Goal: Transaction & Acquisition: Purchase product/service

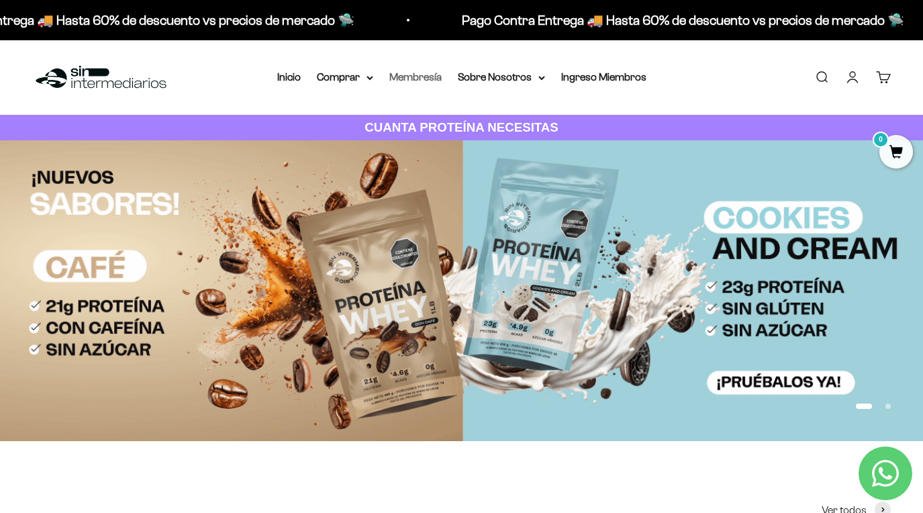
click at [418, 82] on link "Membresía" at bounding box center [415, 76] width 52 height 11
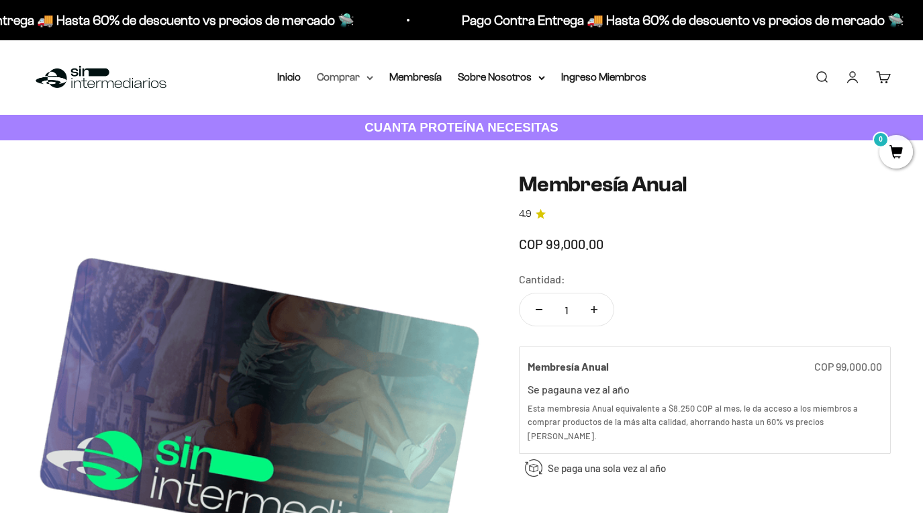
click at [343, 80] on summary "Comprar" at bounding box center [345, 76] width 56 height 17
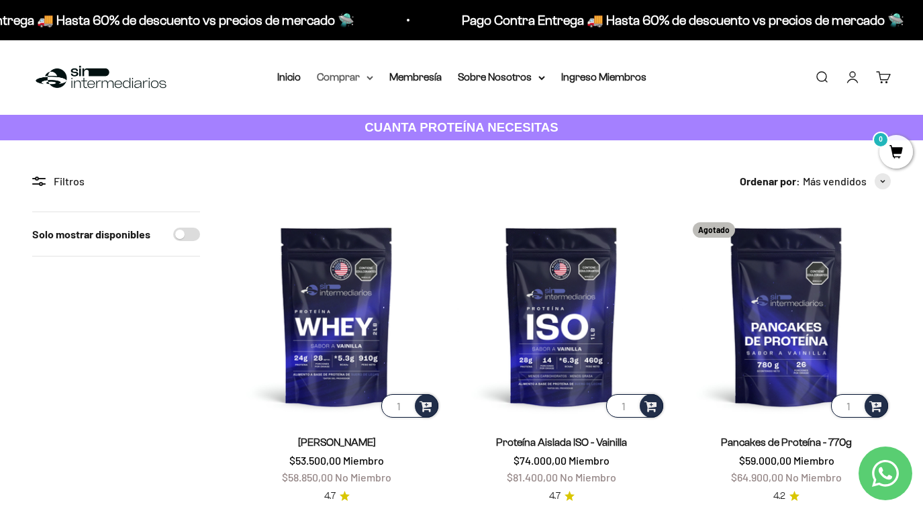
click at [345, 75] on summary "Comprar" at bounding box center [345, 76] width 56 height 17
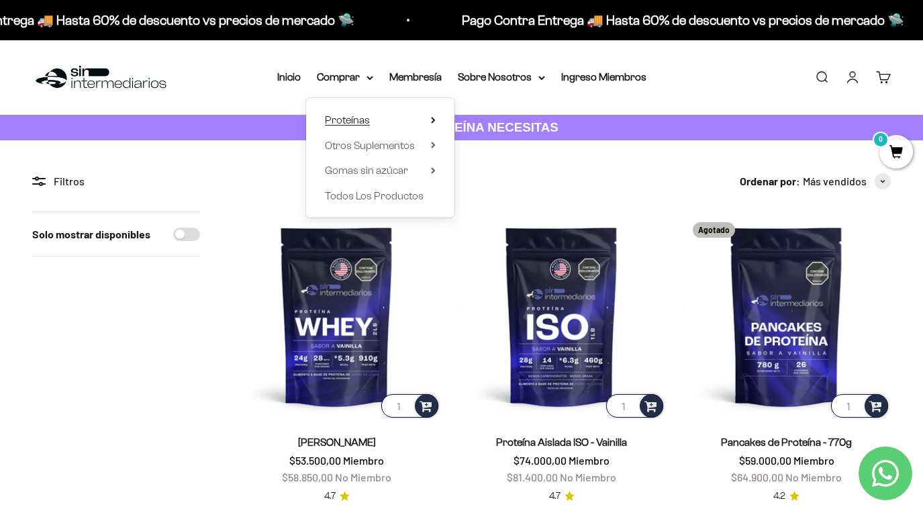
click at [423, 116] on summary "Proteínas" at bounding box center [380, 119] width 111 height 17
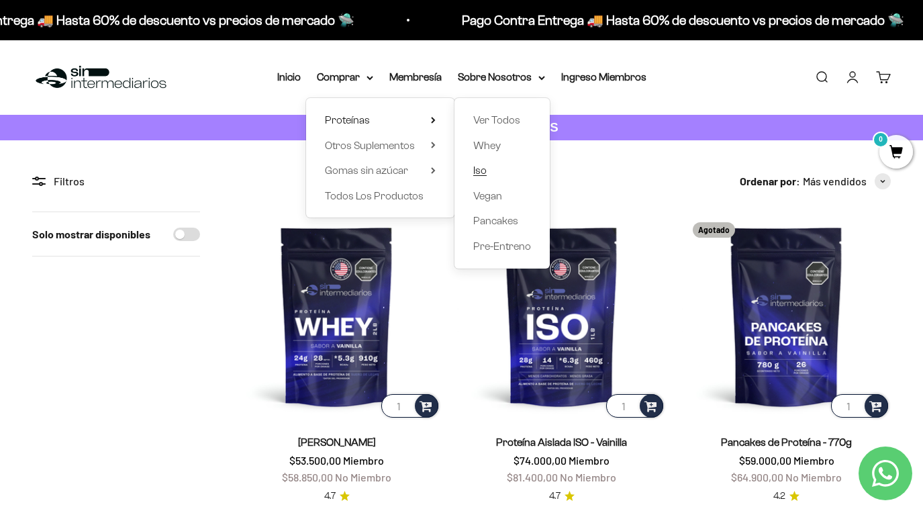
click at [473, 171] on span "Iso" at bounding box center [479, 169] width 13 height 11
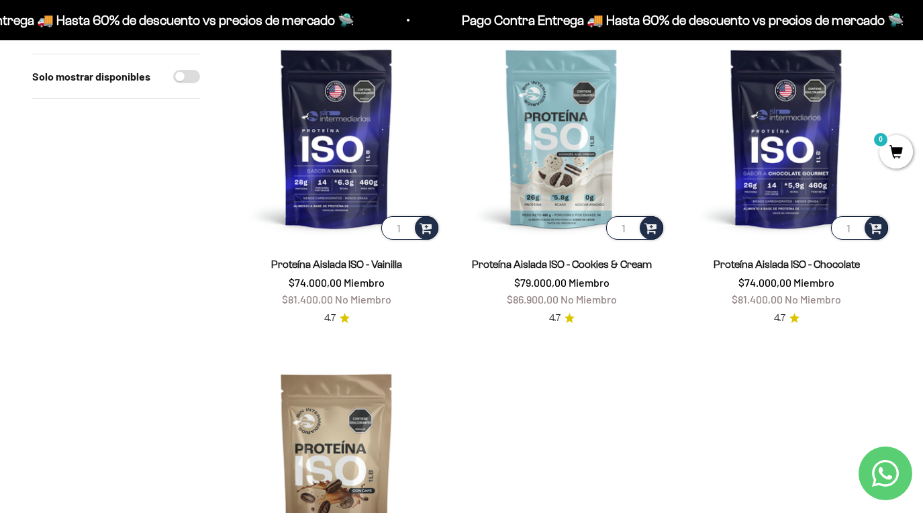
scroll to position [178, 0]
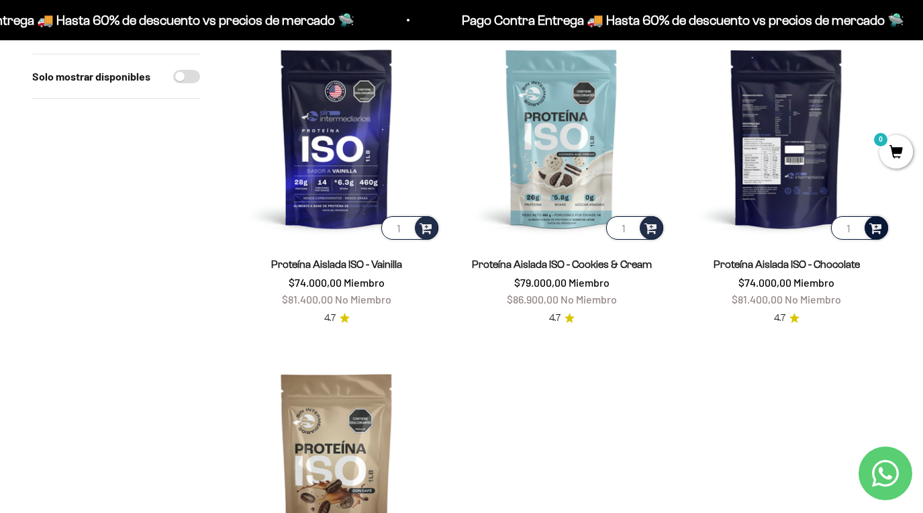
click at [877, 227] on span at bounding box center [875, 227] width 13 height 15
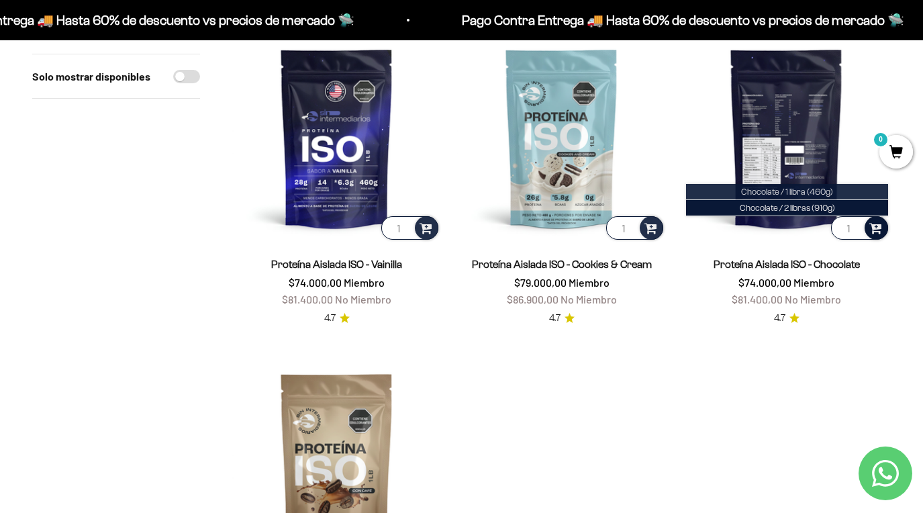
click at [818, 189] on span "Chocolate / 1 libra (460g)" at bounding box center [787, 192] width 92 height 10
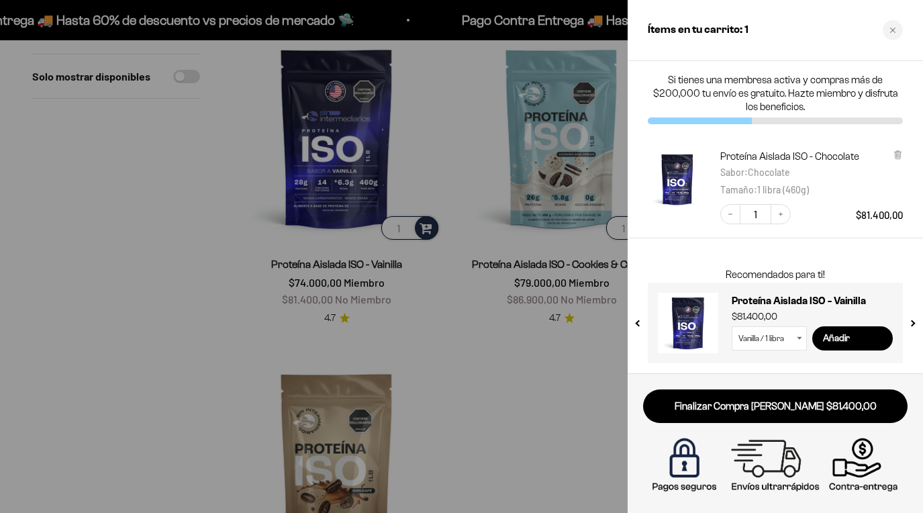
drag, startPoint x: 783, startPoint y: 342, endPoint x: 526, endPoint y: 424, distance: 270.1
click at [526, 424] on div at bounding box center [461, 256] width 923 height 513
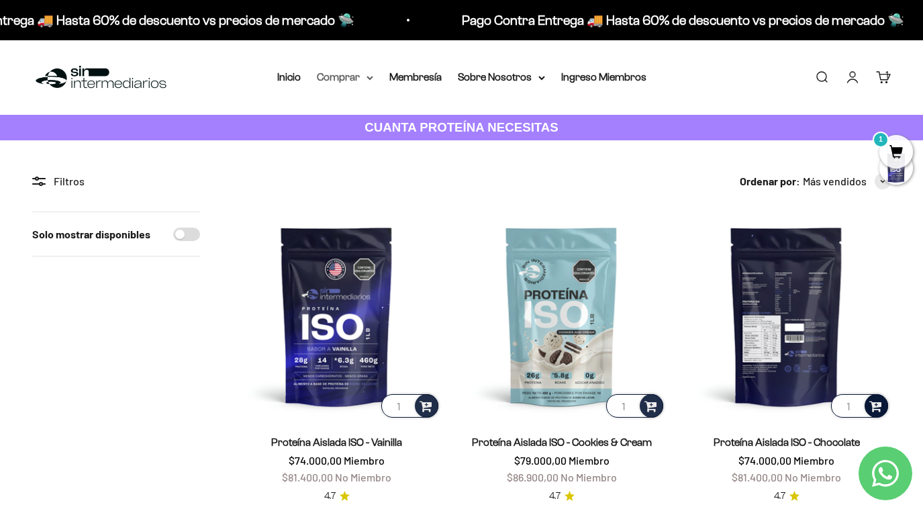
scroll to position [0, 0]
click at [348, 73] on summary "Comprar" at bounding box center [345, 76] width 56 height 17
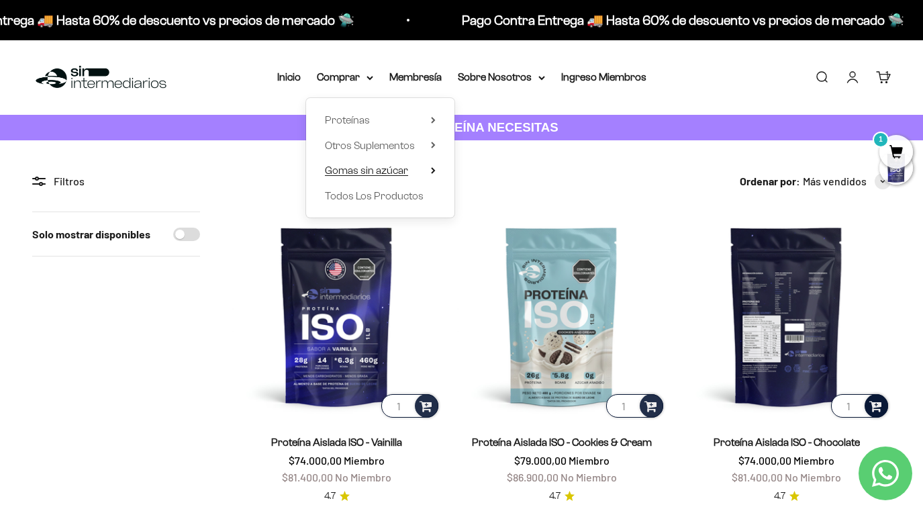
click at [414, 166] on summary "Gomas sin azúcar" at bounding box center [380, 170] width 111 height 17
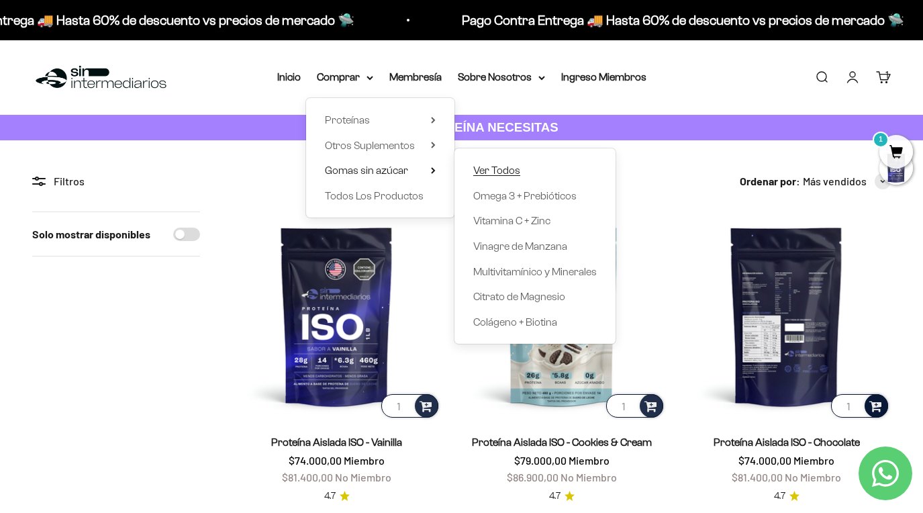
click at [499, 166] on span "Ver Todos" at bounding box center [496, 169] width 47 height 11
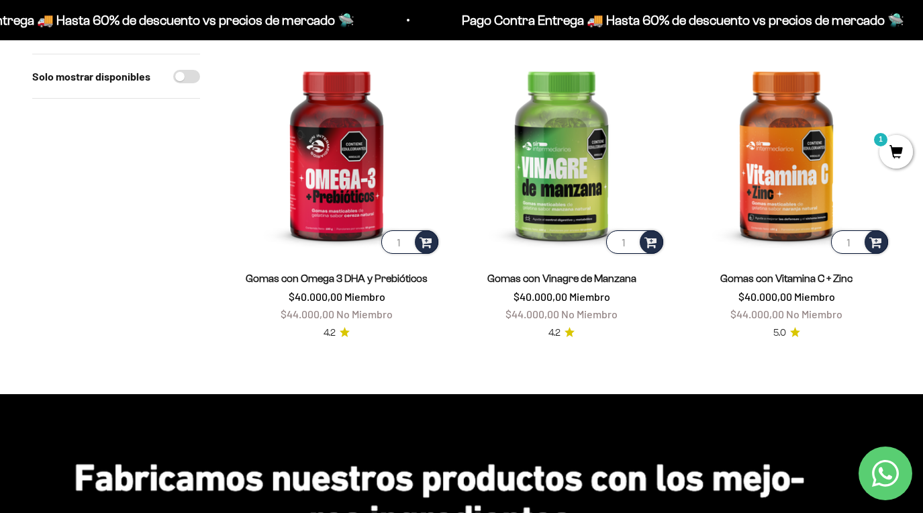
scroll to position [504, 0]
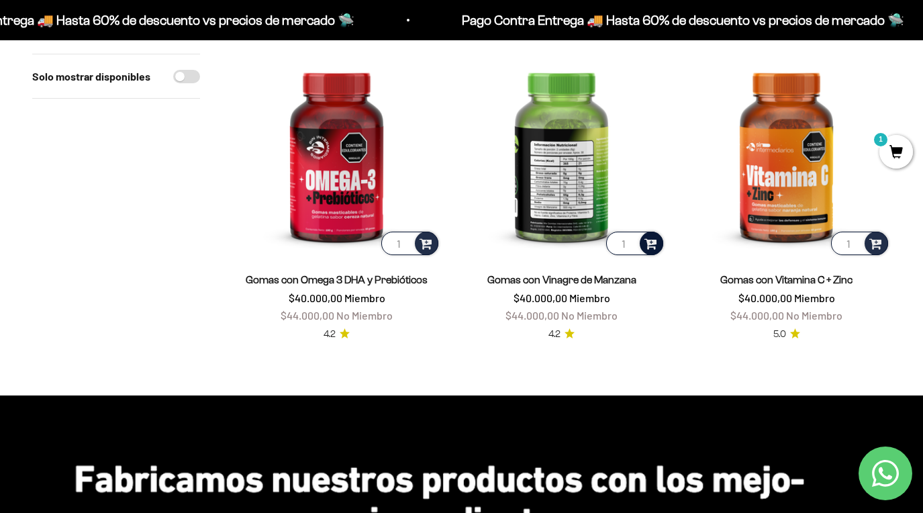
click at [648, 235] on span at bounding box center [651, 242] width 13 height 15
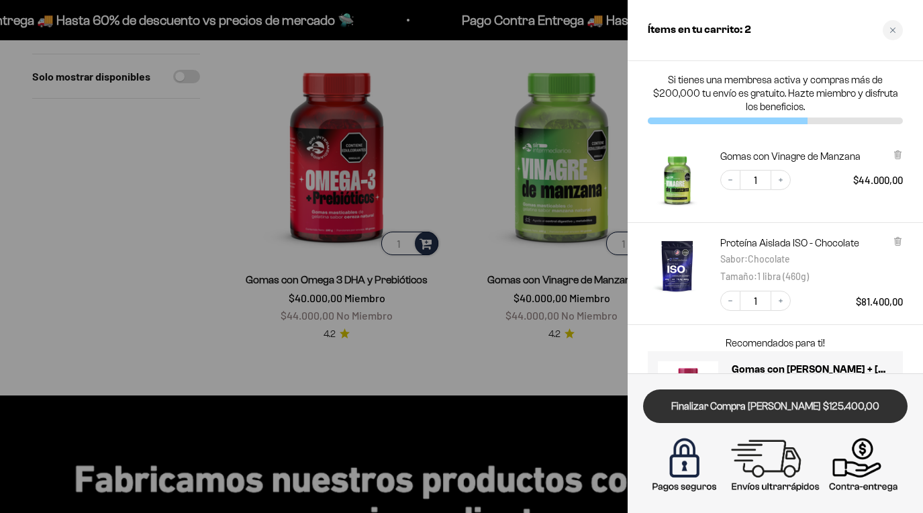
click at [702, 410] on link "Finalizar Compra [PERSON_NAME] $125.400,00" at bounding box center [775, 406] width 265 height 34
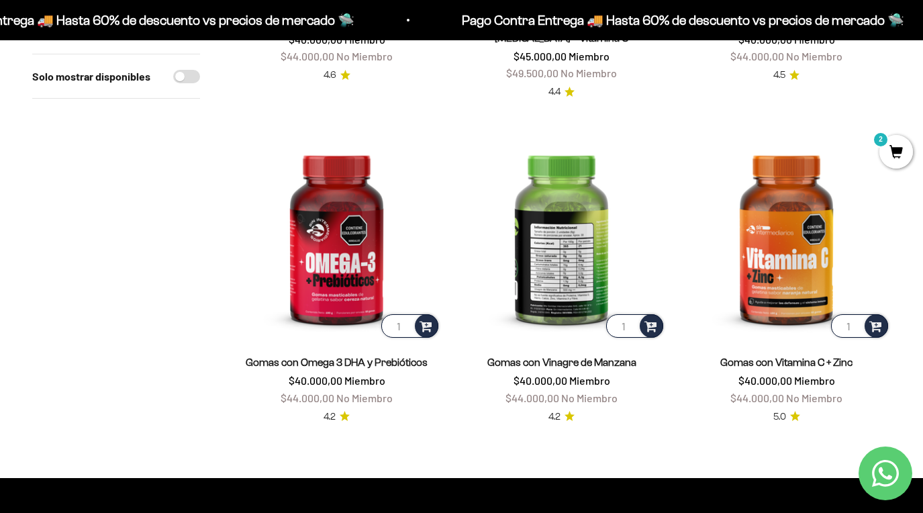
scroll to position [422, 0]
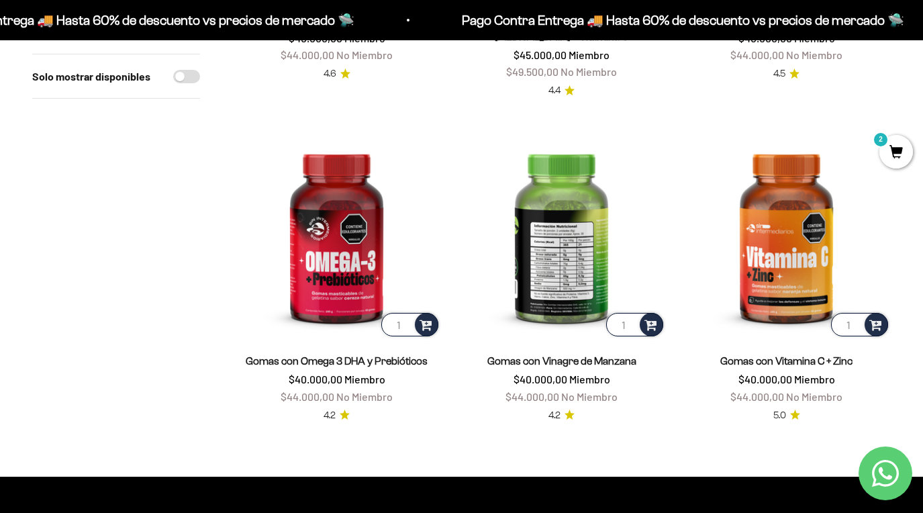
click at [589, 256] on img at bounding box center [561, 234] width 209 height 209
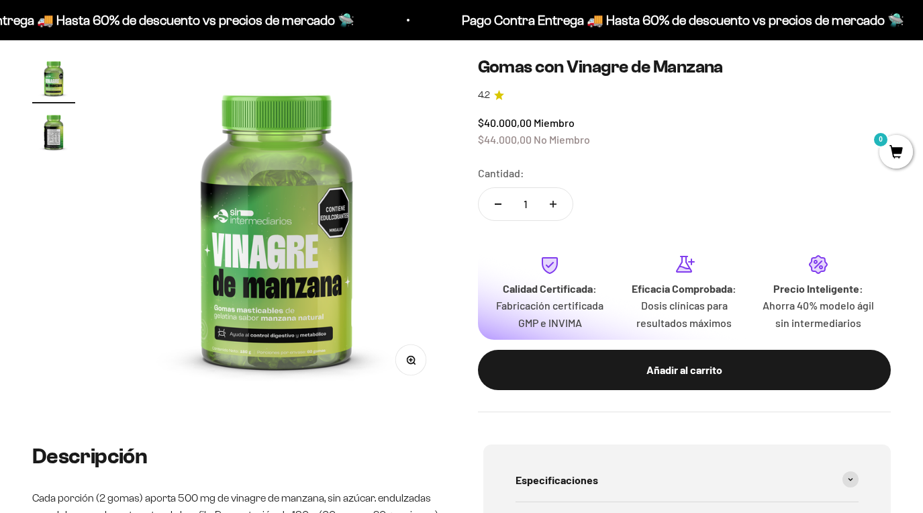
scroll to position [117, 0]
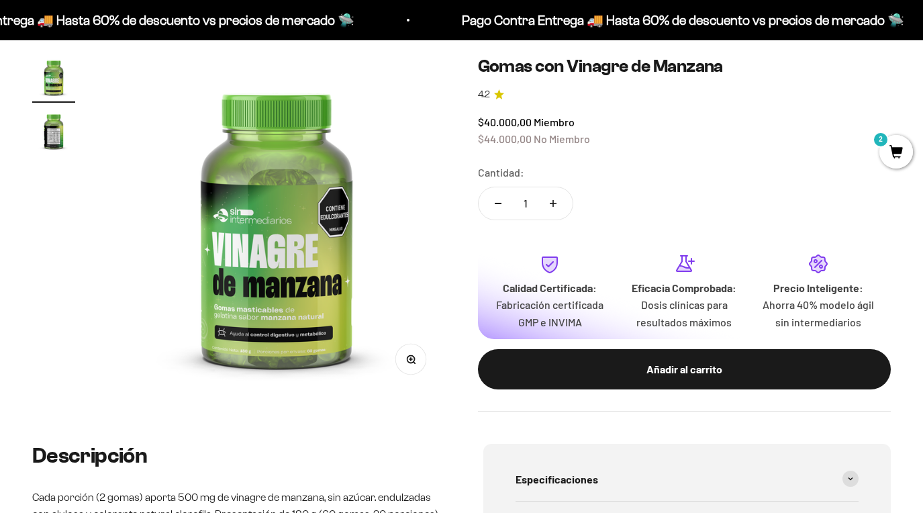
click at [52, 141] on img "Ir al artículo 2" at bounding box center [53, 130] width 43 height 43
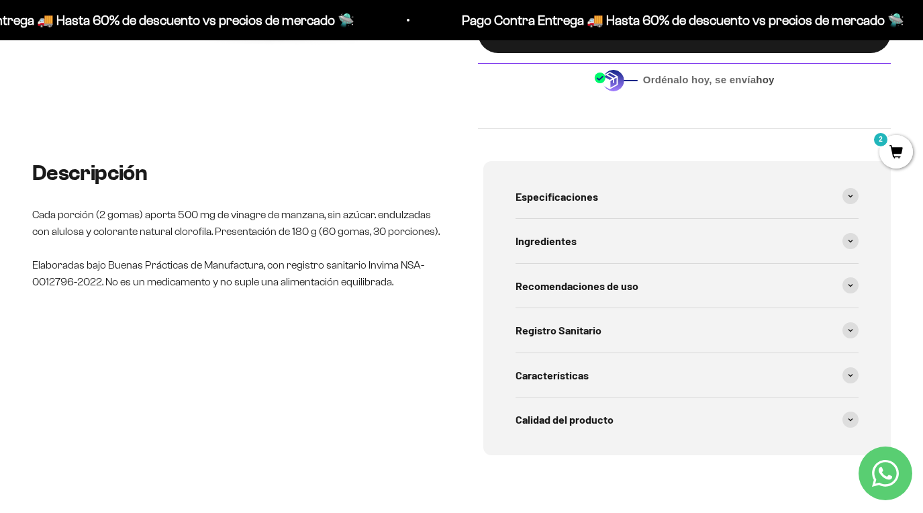
scroll to position [459, 0]
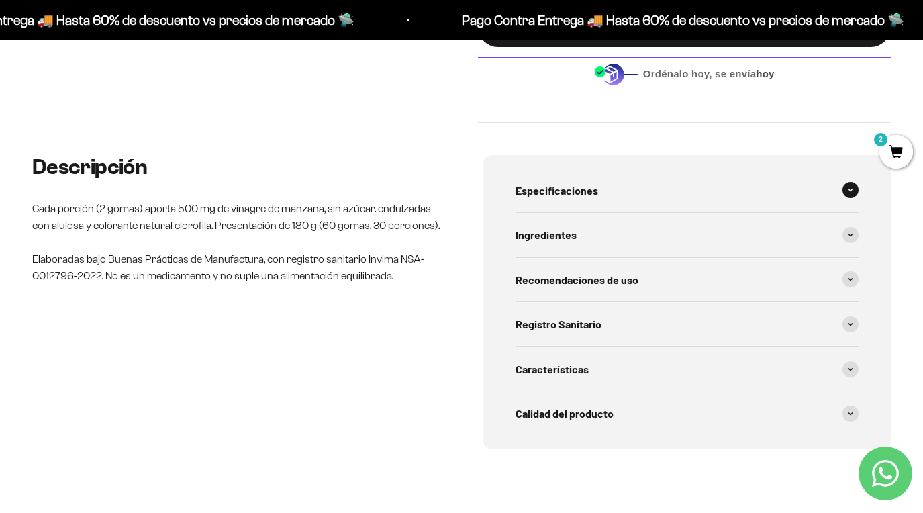
click at [828, 185] on div "Especificaciones" at bounding box center [688, 191] width 344 height 44
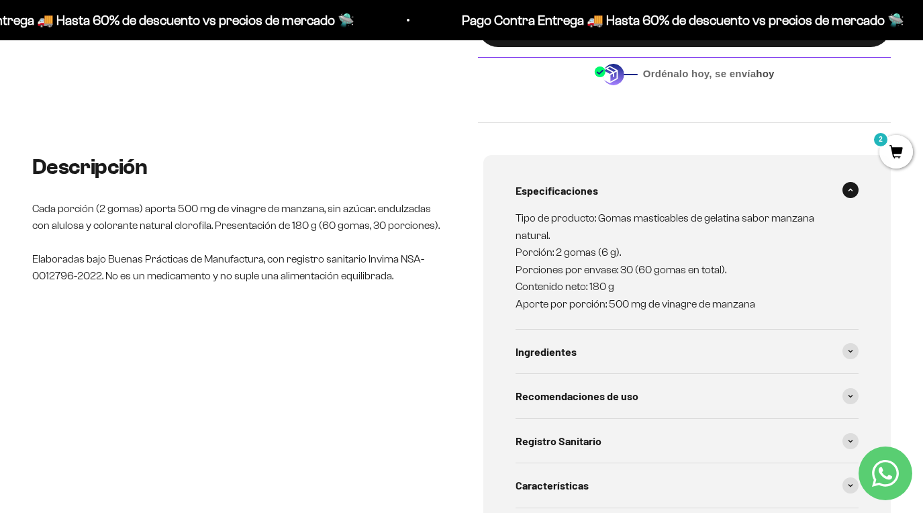
click at [828, 187] on div "Especificaciones" at bounding box center [688, 191] width 344 height 44
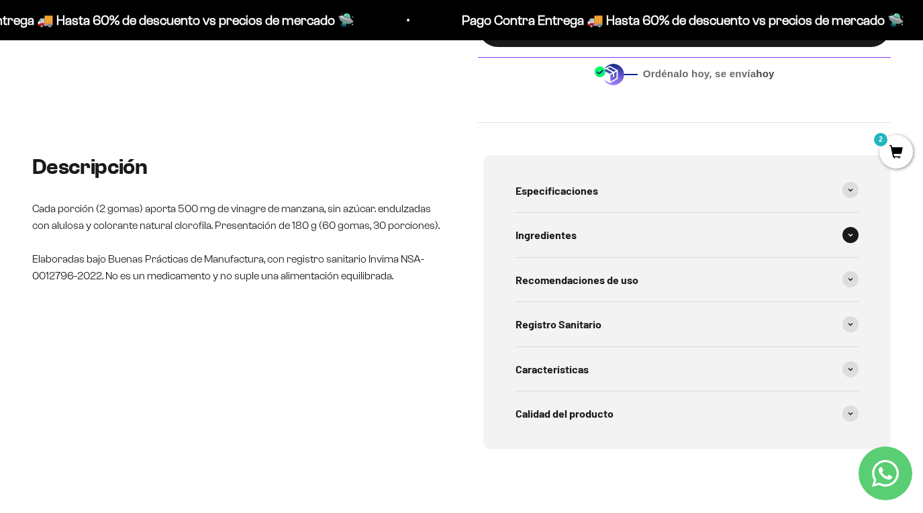
click at [820, 232] on div "Ingredientes" at bounding box center [688, 235] width 344 height 44
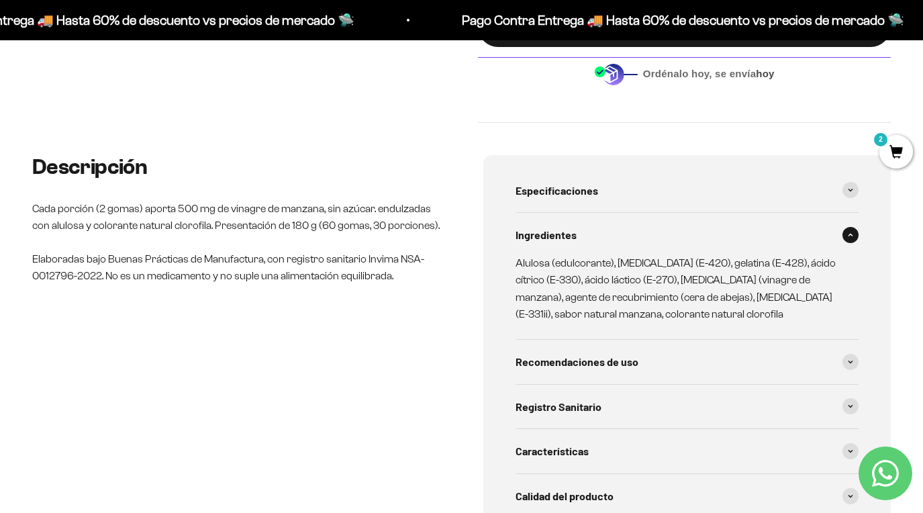
click at [820, 232] on div "Ingredientes" at bounding box center [688, 235] width 344 height 44
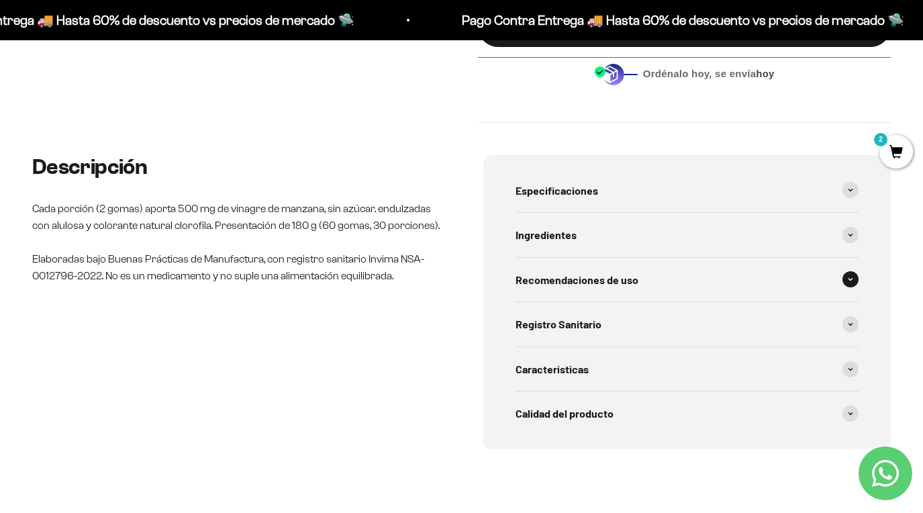
click at [823, 281] on div "Recomendaciones de uso" at bounding box center [688, 280] width 344 height 44
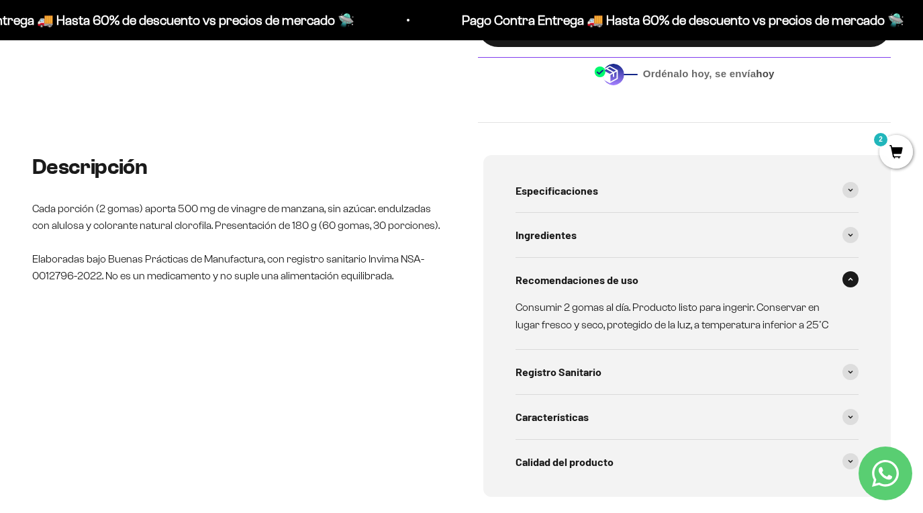
click at [823, 281] on div "Recomendaciones de uso" at bounding box center [688, 280] width 344 height 44
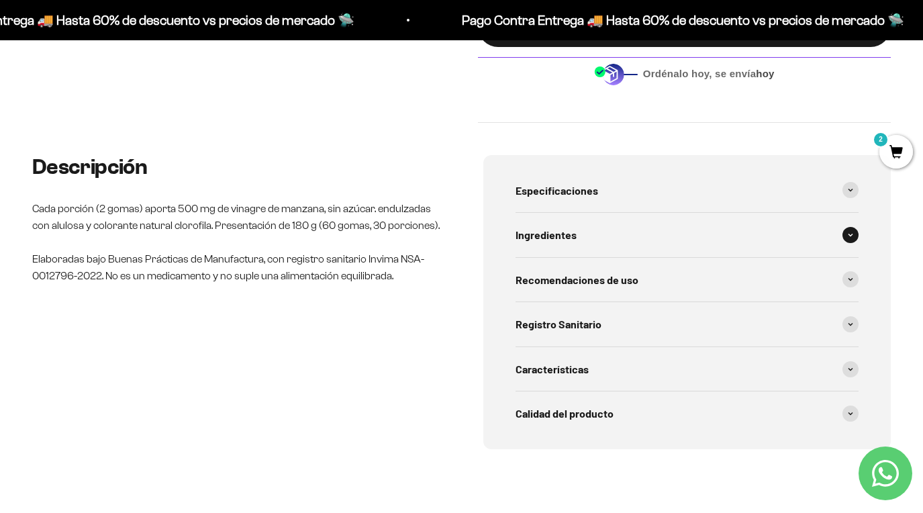
click at [836, 220] on div "Ingredientes" at bounding box center [688, 235] width 344 height 44
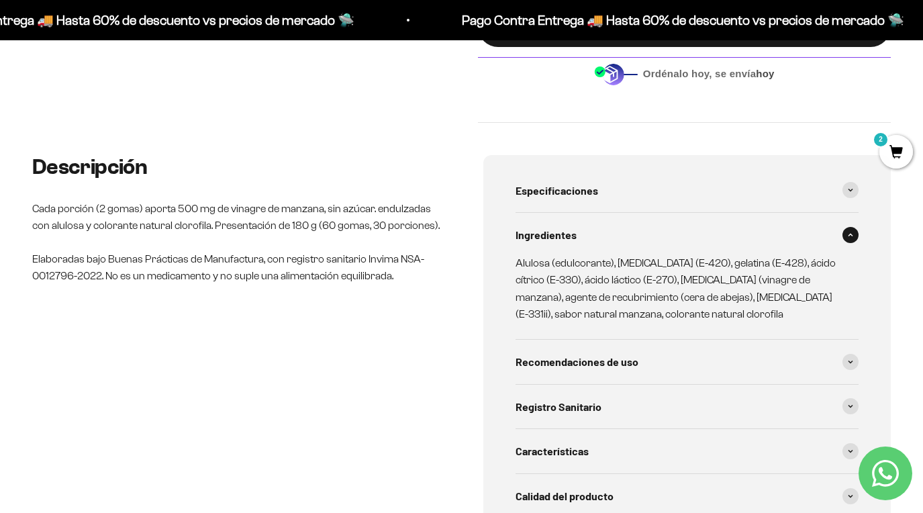
click at [836, 220] on div "Ingredientes" at bounding box center [688, 235] width 344 height 44
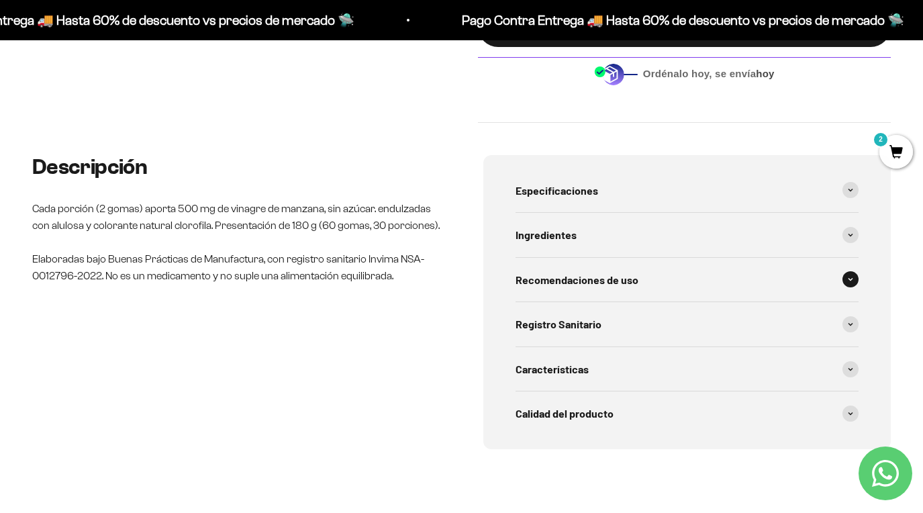
click at [821, 260] on div "Recomendaciones de uso" at bounding box center [688, 280] width 344 height 44
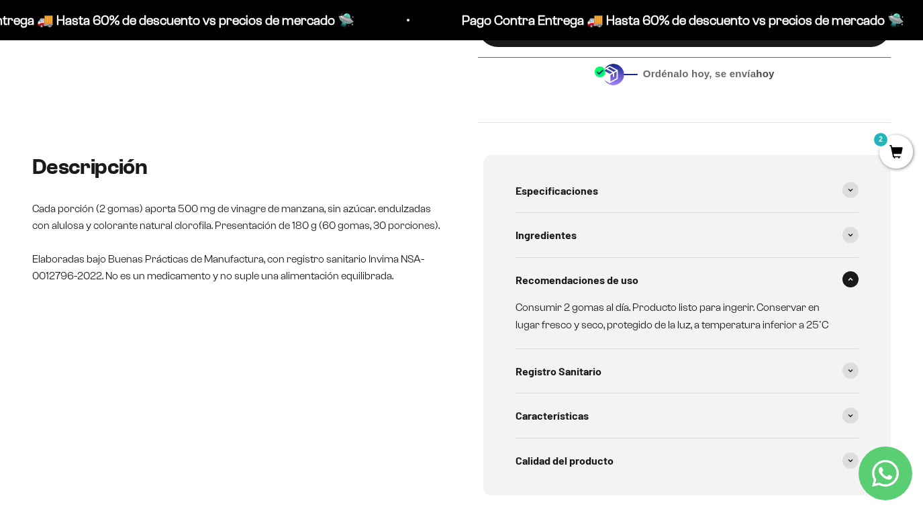
scroll to position [0, 0]
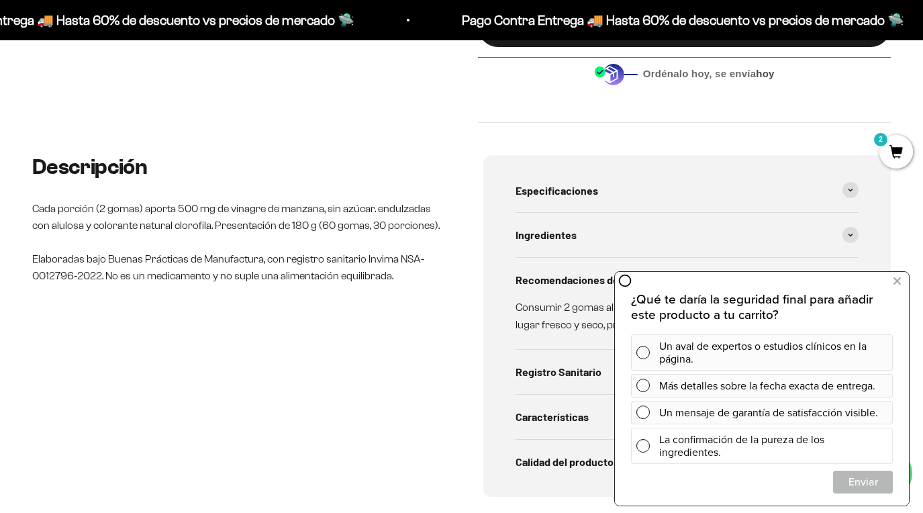
click at [646, 451] on div "La confirmación de la pureza de los ingredientes." at bounding box center [762, 446] width 262 height 36
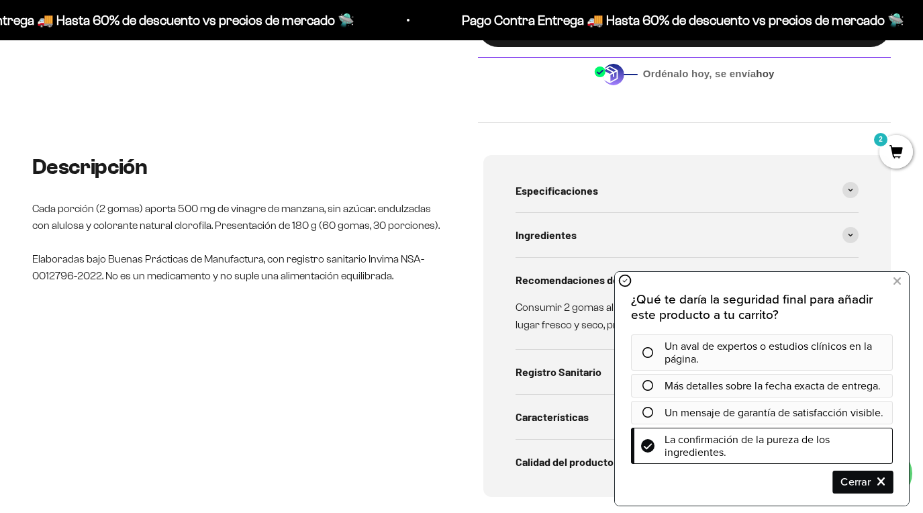
click at [859, 485] on span "Cerrar" at bounding box center [863, 481] width 58 height 23
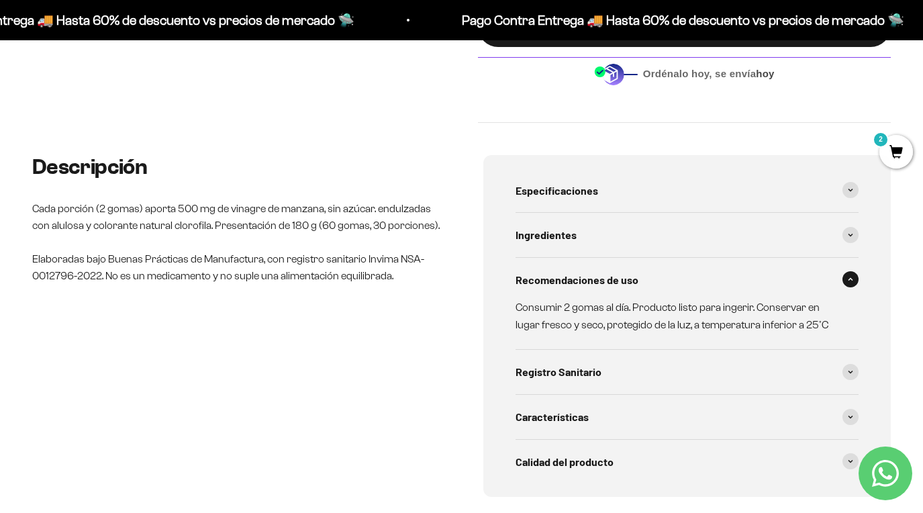
click at [887, 146] on span "2" at bounding box center [896, 152] width 34 height 34
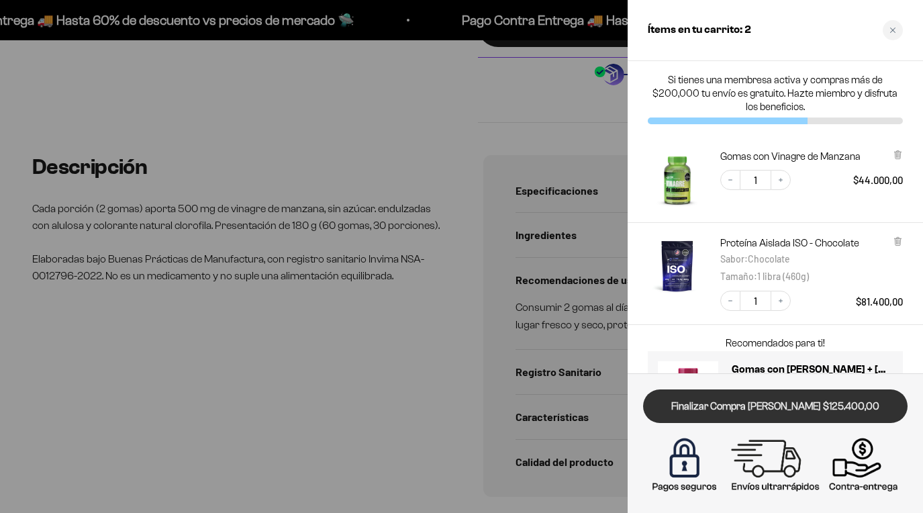
click at [813, 410] on link "Finalizar Compra [PERSON_NAME] $125.400,00" at bounding box center [775, 406] width 265 height 34
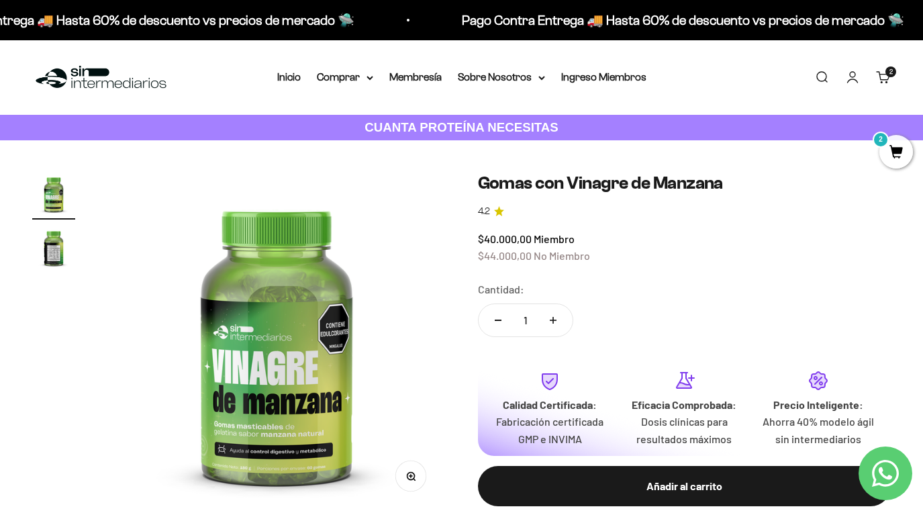
click at [883, 85] on link "Carrito 2 artículos 2" at bounding box center [883, 77] width 15 height 15
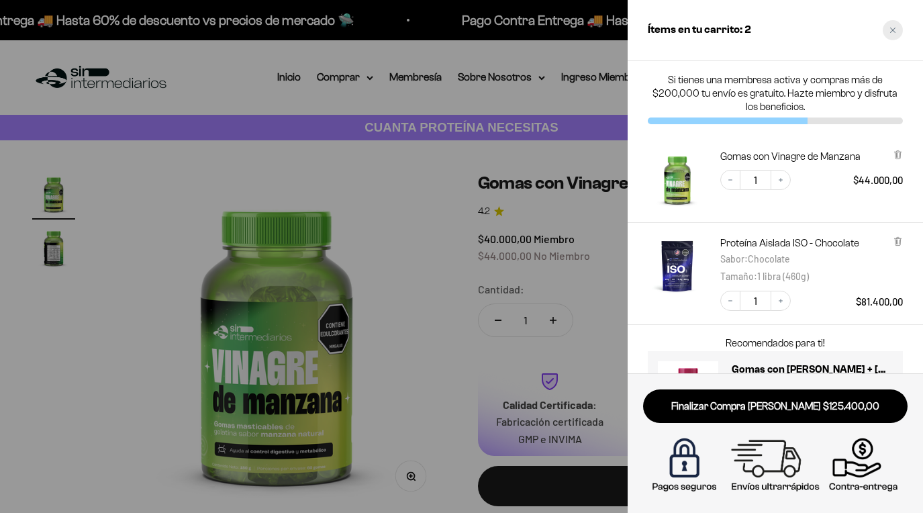
click at [893, 34] on div "Close cart" at bounding box center [893, 30] width 20 height 20
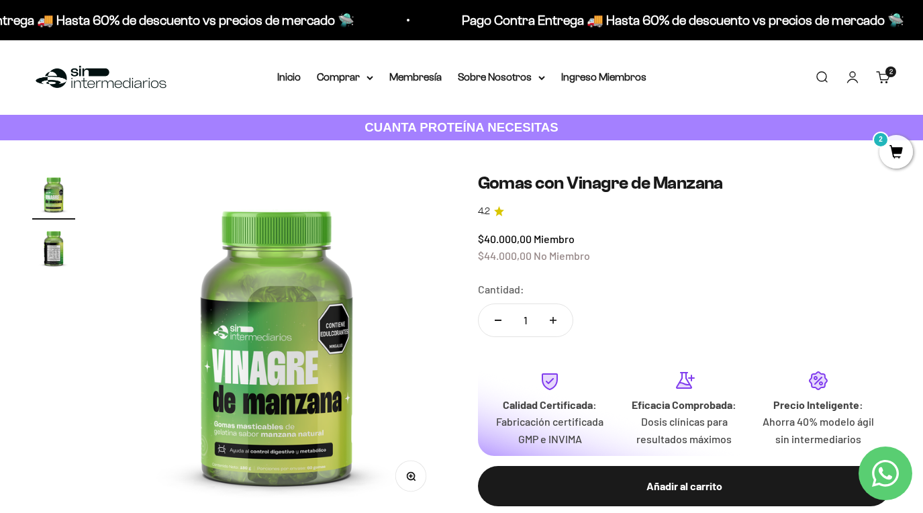
click at [37, 263] on img "Ir al artículo 2" at bounding box center [53, 247] width 43 height 43
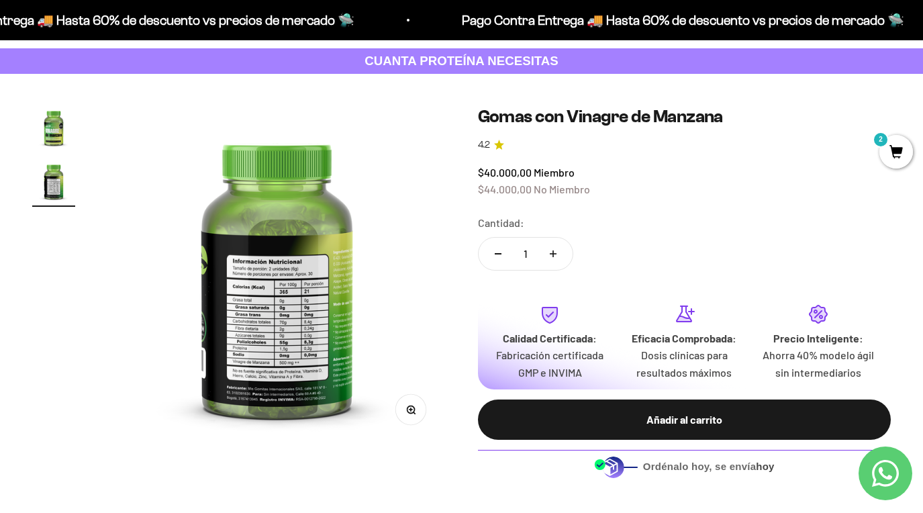
scroll to position [68, 0]
